Goal: Information Seeking & Learning: Learn about a topic

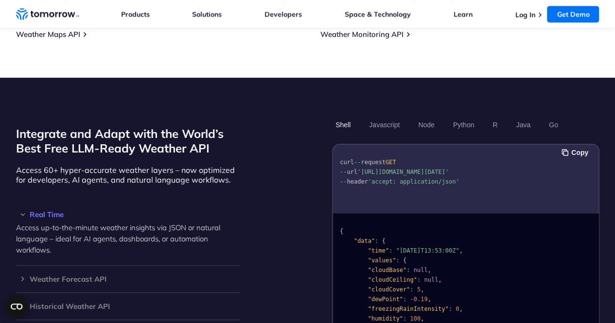
scroll to position [800, 0]
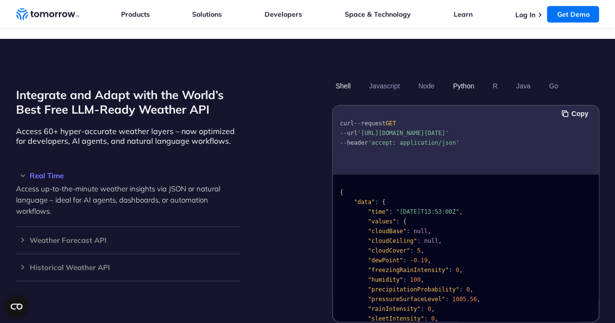
click at [459, 78] on button "Python" at bounding box center [463, 86] width 28 height 17
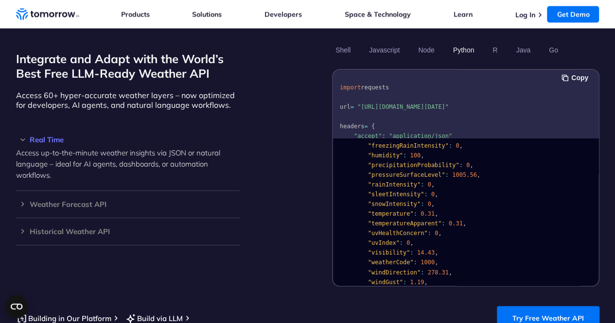
scroll to position [194, 0]
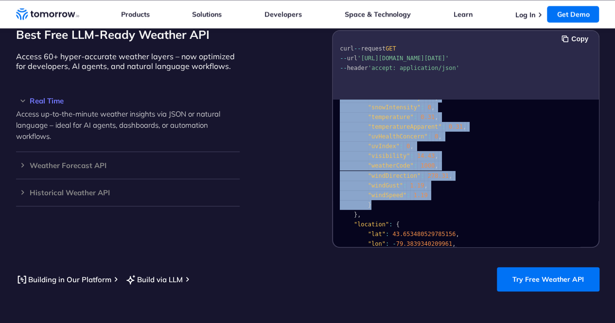
click at [474, 189] on pre "{ "data" : { "time" : "[DATE]T13:53:00Z" , "values" : { "cloudBase" : null , "c…" at bounding box center [465, 130] width 265 height 346
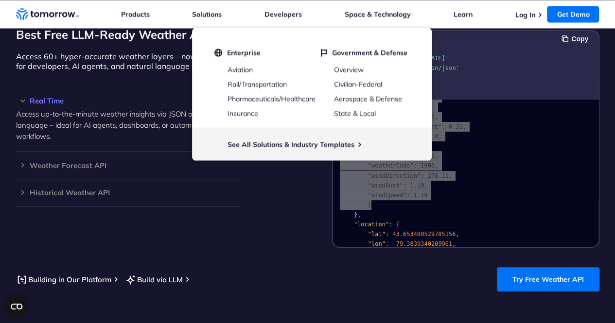
scroll to position [194, 0]
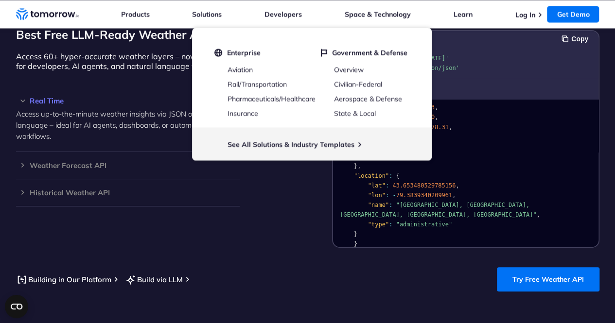
click at [427, 228] on pre "{ "data" : { "time" : "[DATE]T13:53:00Z" , "values" : { "cloudBase" : null , "c…" at bounding box center [465, 81] width 265 height 346
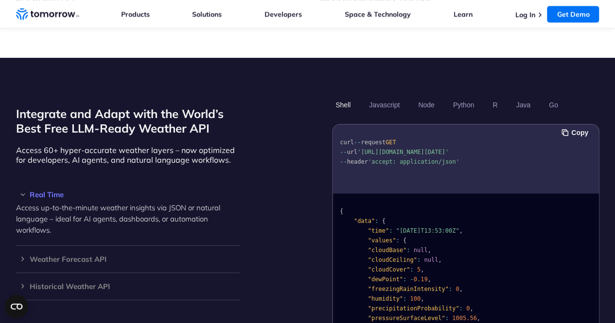
scroll to position [826, 0]
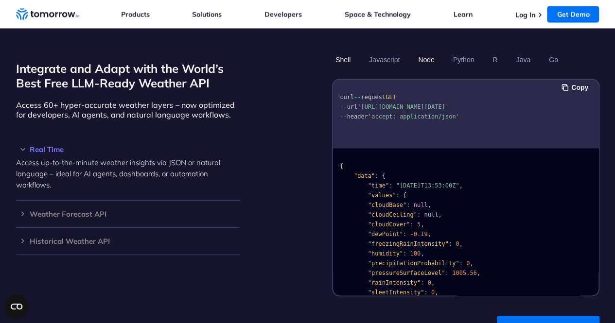
click at [433, 52] on button "Node" at bounding box center [426, 60] width 23 height 17
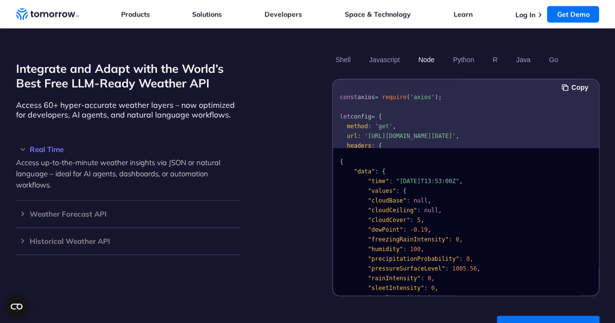
scroll to position [0, 0]
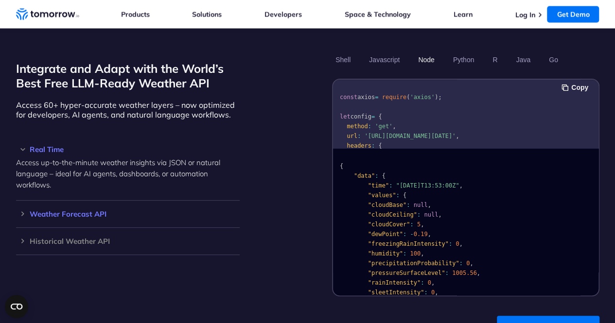
click at [126, 210] on h3 "Weather Forecast API" at bounding box center [128, 213] width 224 height 7
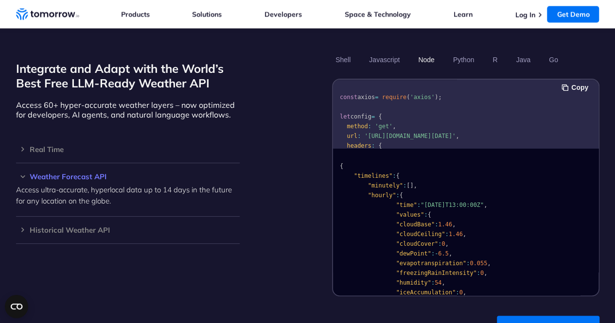
click at [182, 173] on h3 "Weather Forecast API" at bounding box center [128, 176] width 224 height 7
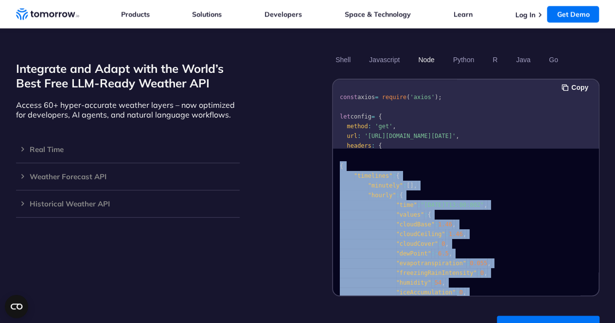
drag, startPoint x: 376, startPoint y: 275, endPoint x: 337, endPoint y: 140, distance: 140.1
copy code "{ "timelines" : { "minutely" : [ ] , "hourly" : { "time" : "2023-02-14T13:00:00…"
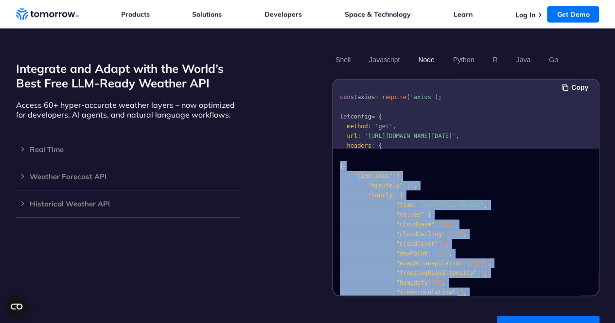
drag, startPoint x: 378, startPoint y: 272, endPoint x: 328, endPoint y: 152, distance: 130.5
click at [328, 152] on div "Integrate and Adapt with the World’s Best Free LLM-Ready Weather API Access 60+…" at bounding box center [307, 174] width 583 height 245
copy code "{ "timelines" : { "minutely" : [ ] , "hourly" : { "time" : "2023-02-14T13:00:00…"
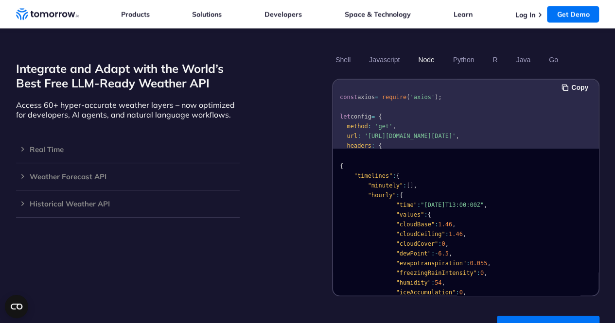
click at [338, 66] on div "Shell Javascript Node Python R Java Go Copy const axios = require ( 'axios' ); …" at bounding box center [465, 174] width 267 height 245
click at [525, 17] on link "Log In" at bounding box center [525, 14] width 20 height 9
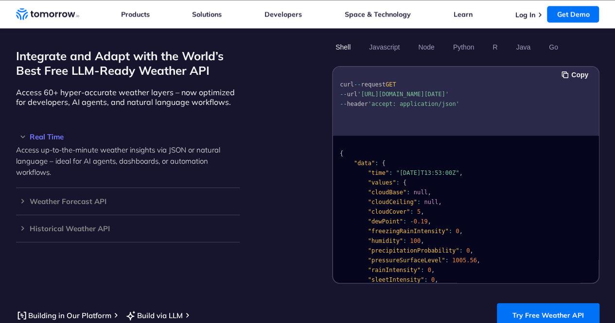
scroll to position [826, 0]
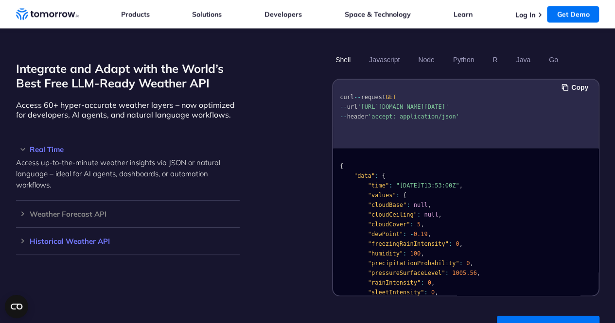
click at [145, 228] on div "Historical Weather API Optimize your operations with access to hourly and daily…" at bounding box center [128, 241] width 224 height 27
